Goal: Task Accomplishment & Management: Use online tool/utility

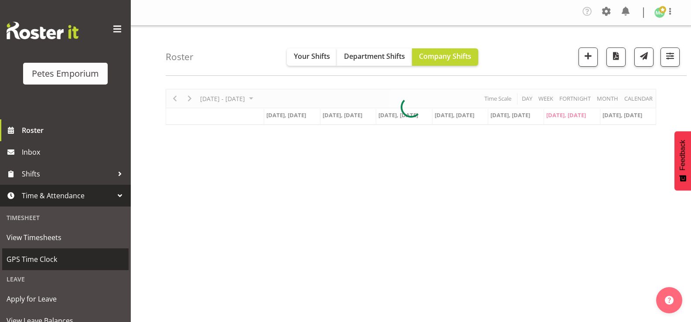
click at [40, 264] on span "GPS Time Clock" at bounding box center [66, 259] width 118 height 13
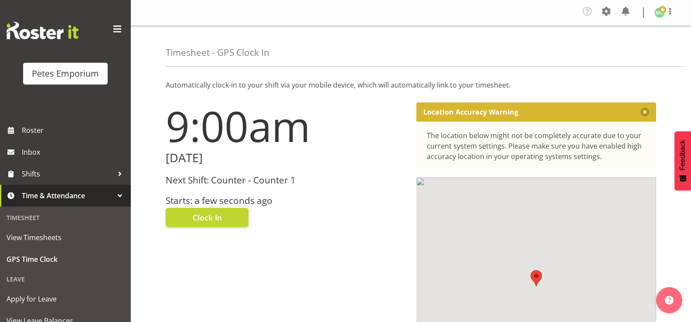
click at [201, 221] on span "Clock In" at bounding box center [207, 217] width 29 height 11
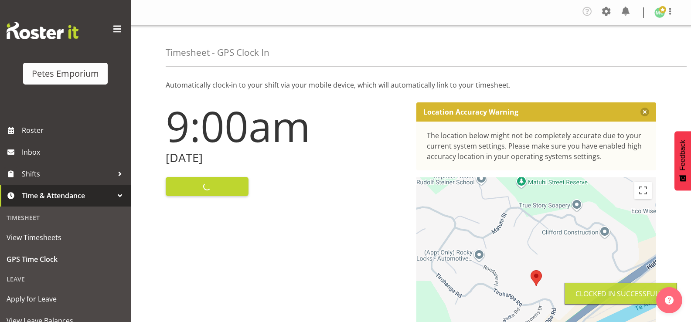
click at [660, 17] on img at bounding box center [659, 12] width 10 height 10
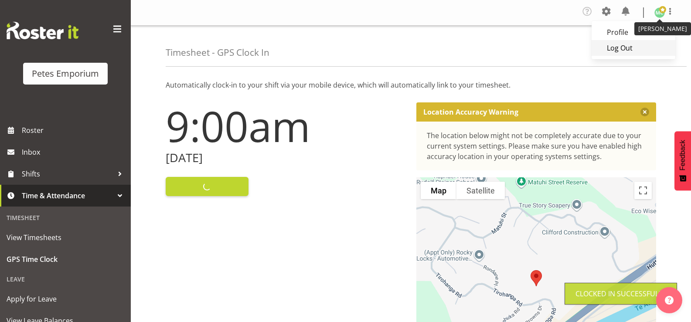
click at [619, 54] on link "Log Out" at bounding box center [633, 48] width 84 height 16
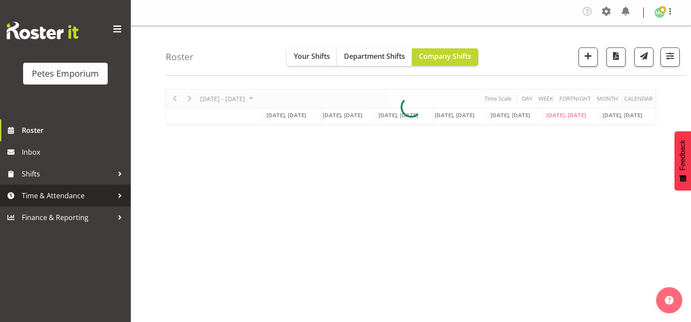
click at [87, 196] on span "Time & Attendance" at bounding box center [67, 195] width 91 height 13
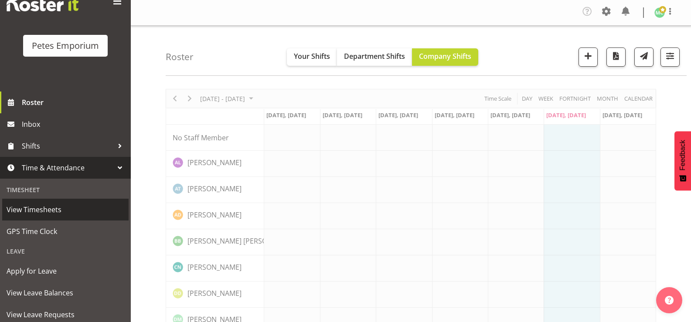
scroll to position [77, 0]
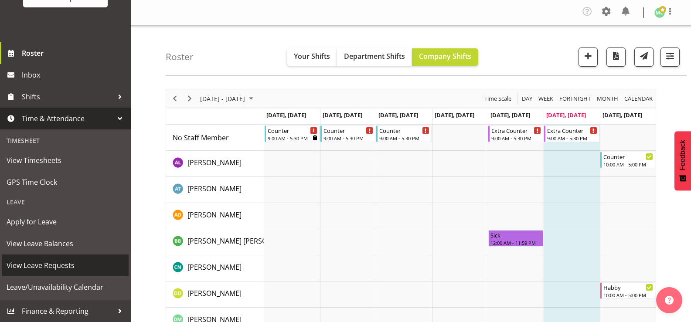
click at [85, 269] on span "View Leave Requests" at bounding box center [66, 265] width 118 height 13
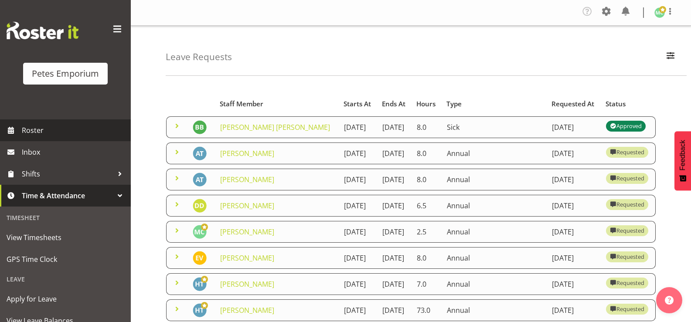
click at [74, 122] on link "Roster" at bounding box center [65, 130] width 131 height 22
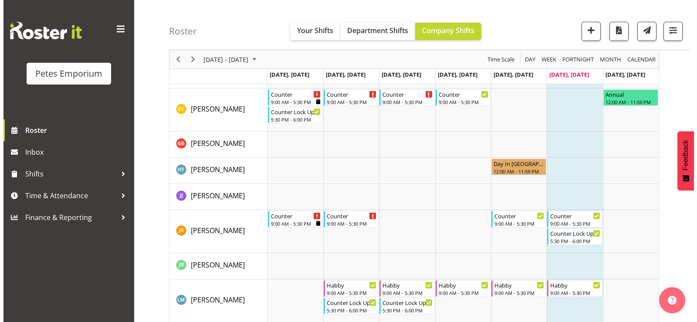
scroll to position [349, 0]
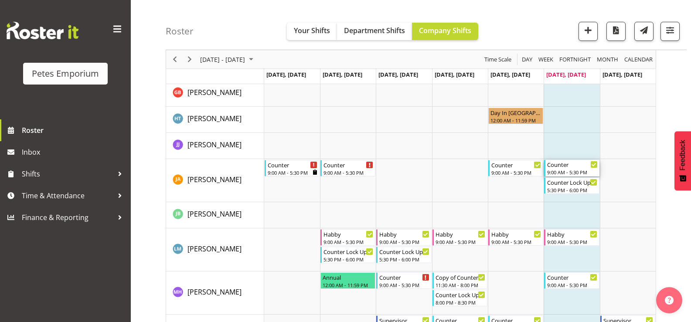
click at [581, 170] on div "9:00 AM - 5:30 PM" at bounding box center [572, 172] width 50 height 7
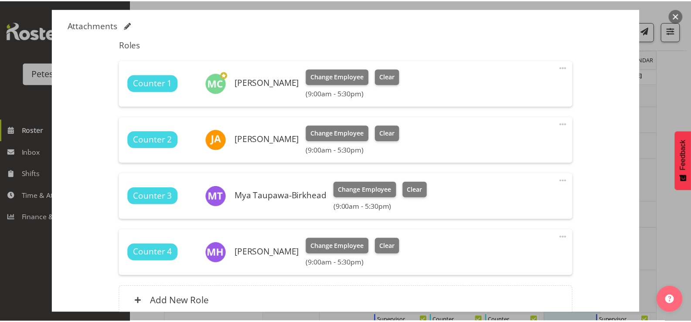
scroll to position [259, 0]
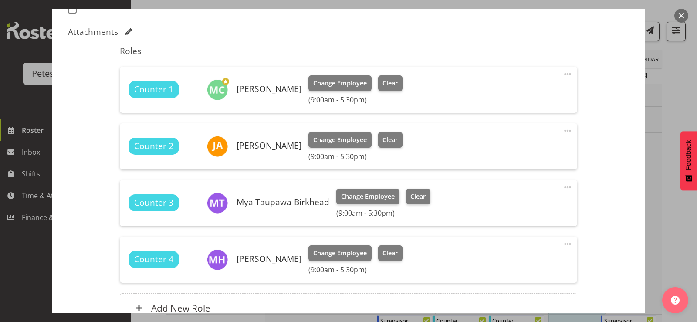
click at [682, 12] on button "button" at bounding box center [681, 16] width 14 height 14
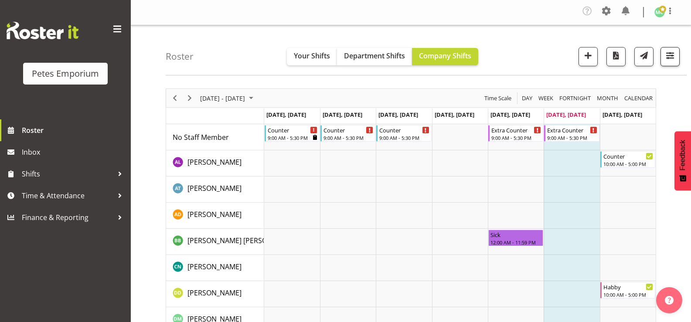
scroll to position [0, 0]
click at [668, 13] on span at bounding box center [669, 11] width 10 height 10
click at [630, 48] on link "Log Out" at bounding box center [633, 48] width 84 height 16
